Goal: Find specific page/section: Find specific page/section

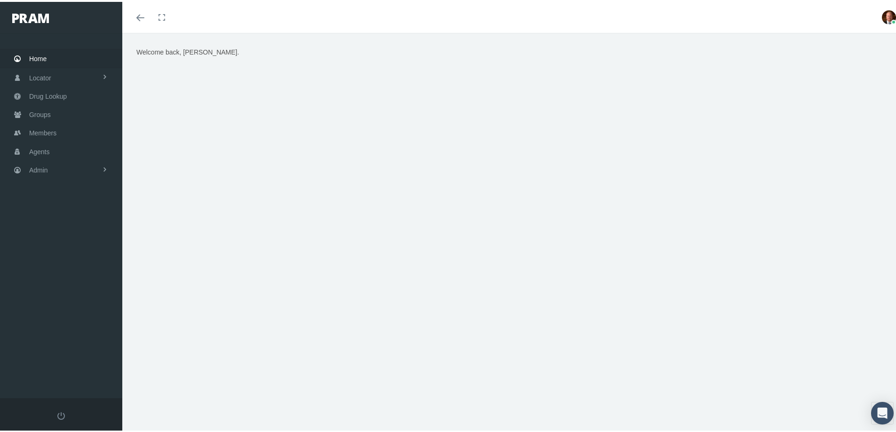
click at [40, 52] on span "Home" at bounding box center [37, 57] width 17 height 18
click at [42, 147] on span "Agents" at bounding box center [39, 150] width 21 height 18
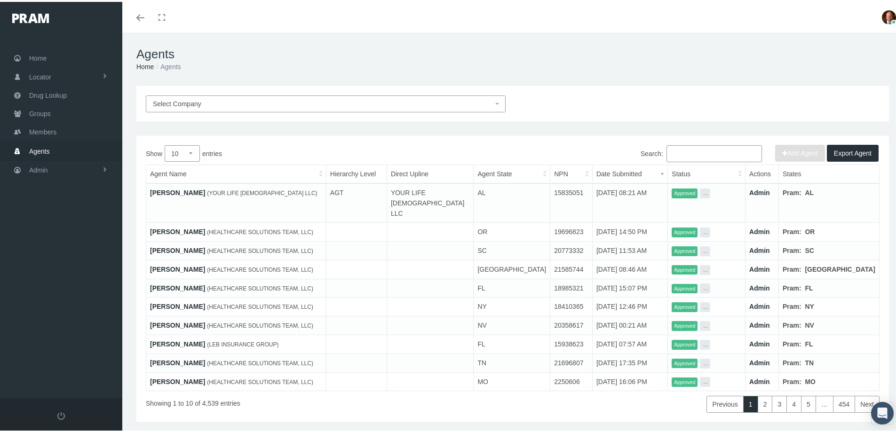
click at [698, 150] on input "Search:" at bounding box center [713, 151] width 95 height 17
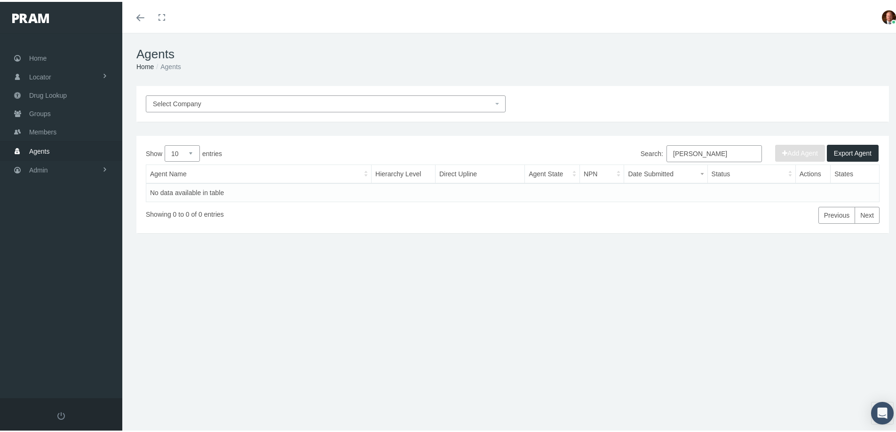
type input "[PERSON_NAME]"
click at [46, 54] on span "Home" at bounding box center [37, 57] width 17 height 18
